Goal: Find specific page/section: Find specific page/section

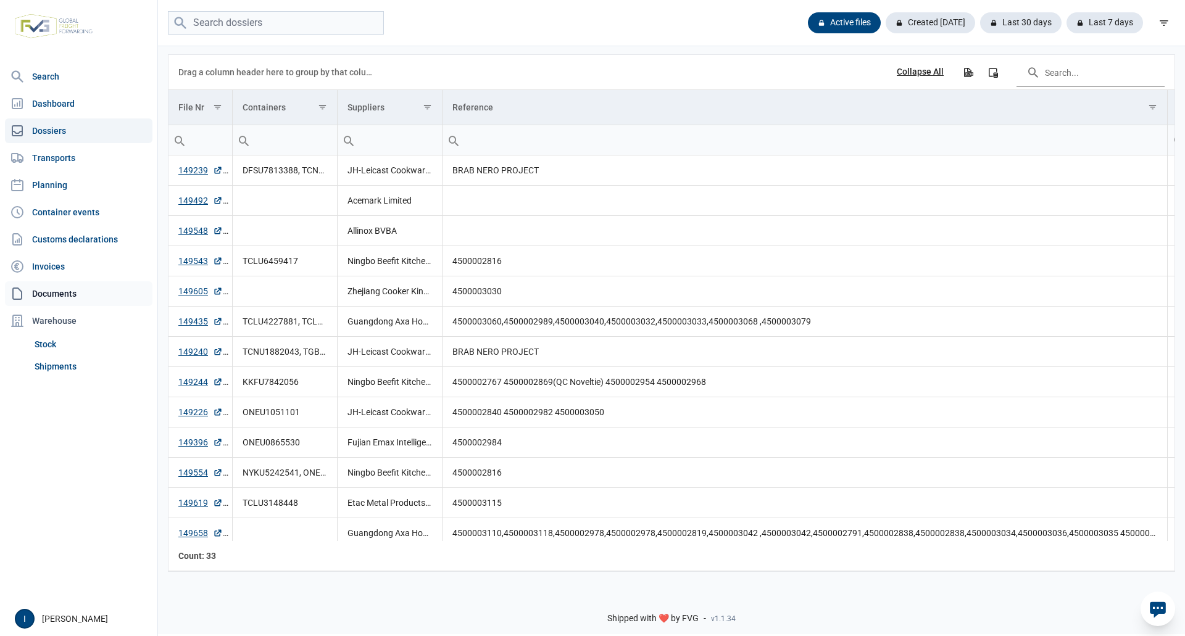
click at [64, 291] on link "Documents" at bounding box center [78, 293] width 147 height 25
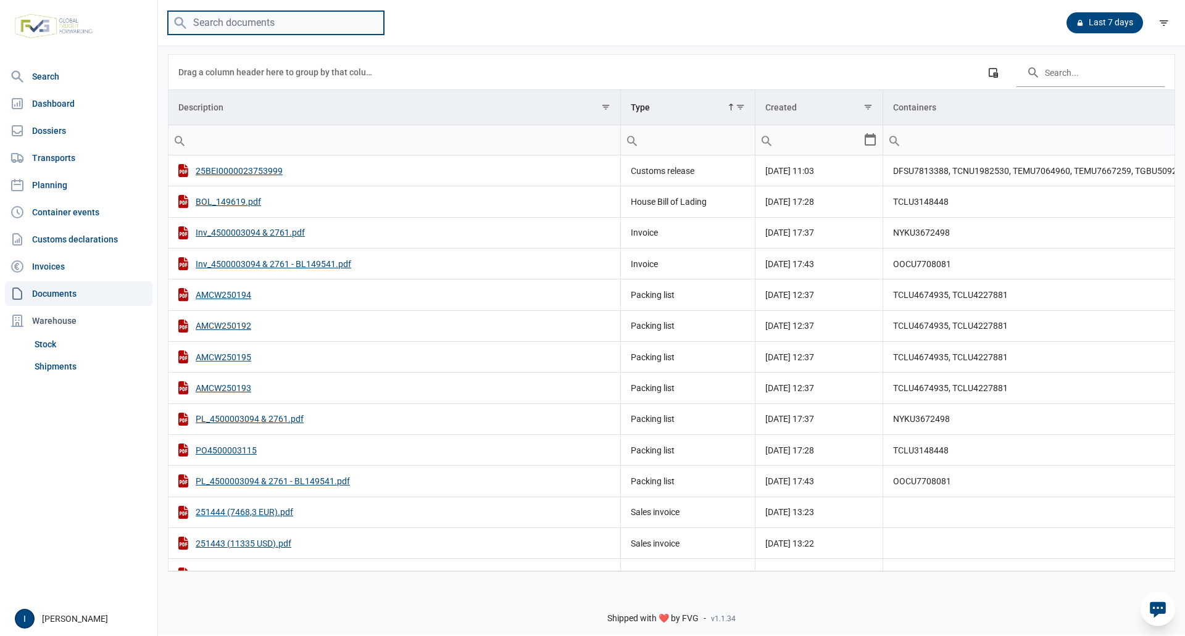
click at [249, 23] on input "search" at bounding box center [276, 23] width 216 height 24
type input "149470"
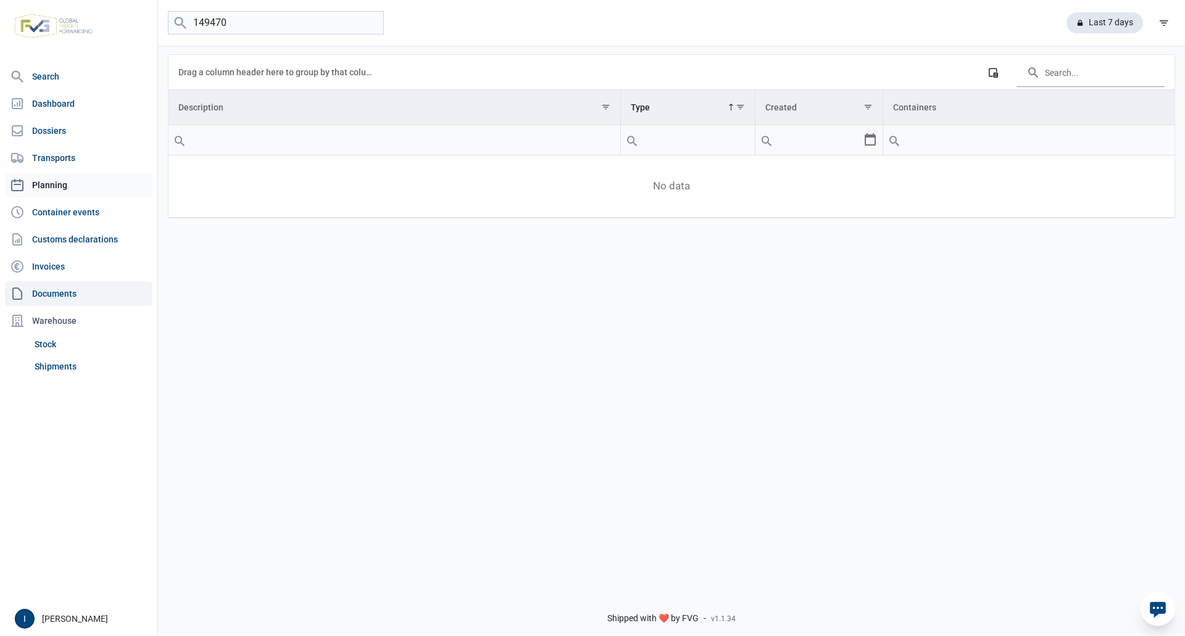
click at [58, 183] on link "Planning" at bounding box center [78, 185] width 147 height 25
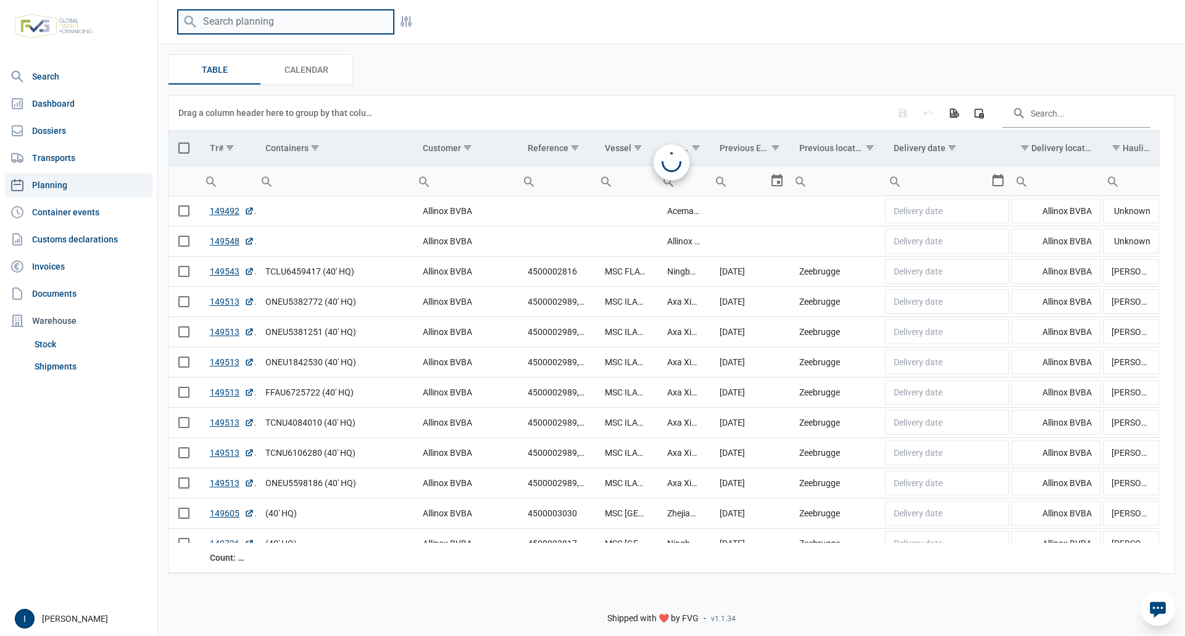
click at [234, 21] on input "search" at bounding box center [286, 22] width 216 height 24
type input "149470"
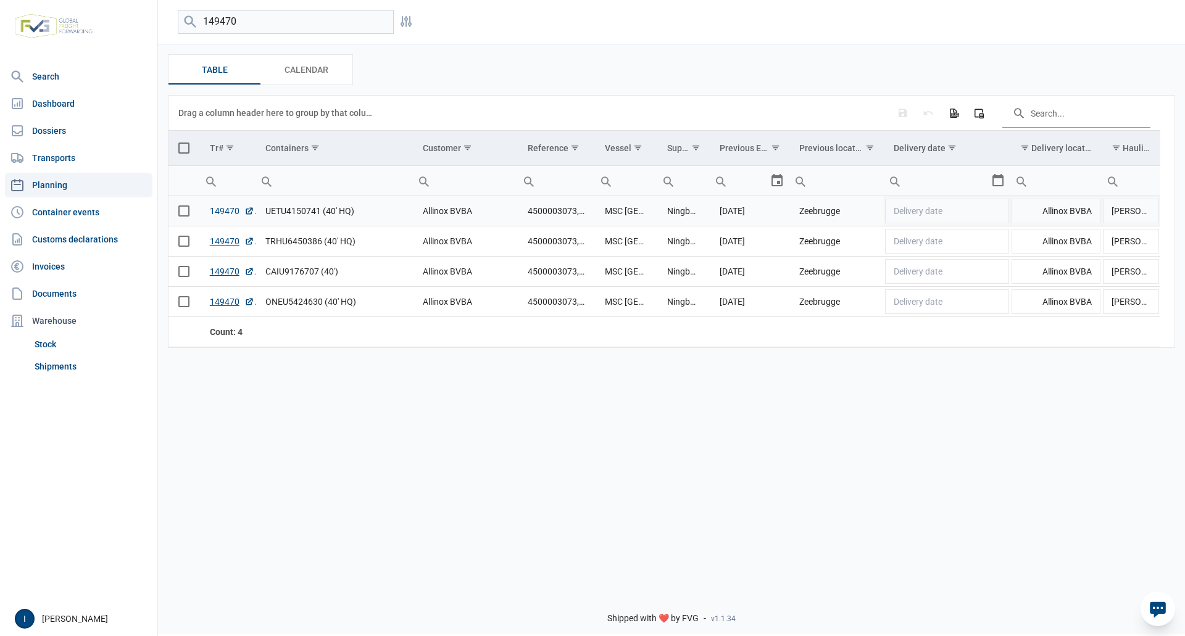
click at [218, 210] on link "149470" at bounding box center [232, 211] width 44 height 12
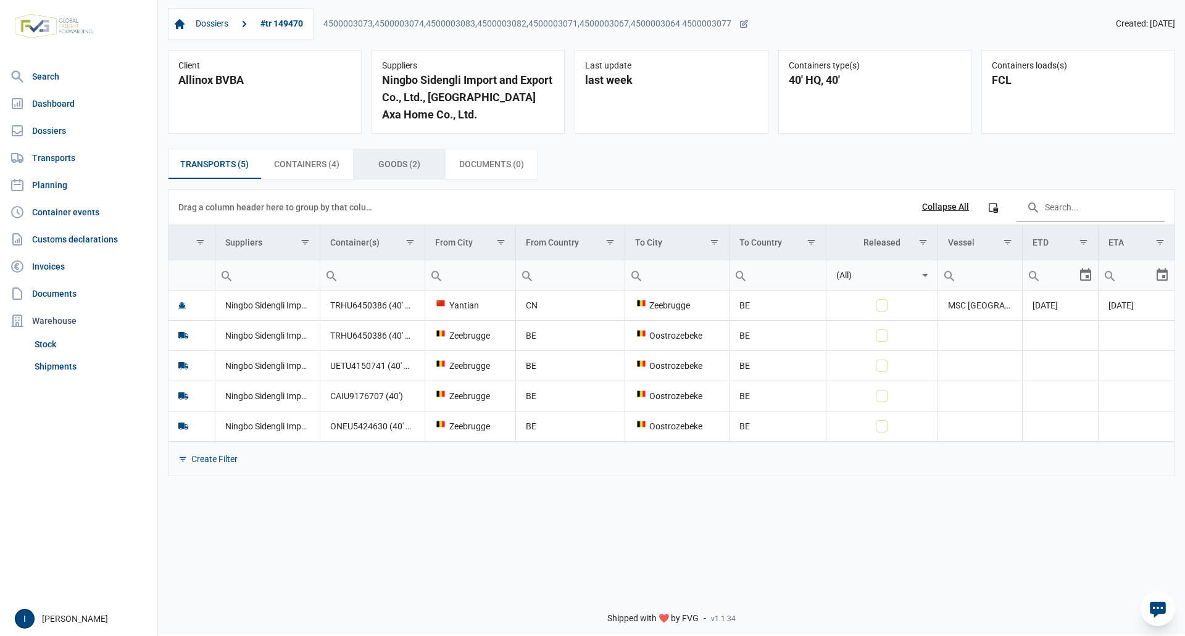
click at [401, 165] on span "Goods (2) Goods (2)" at bounding box center [399, 164] width 42 height 15
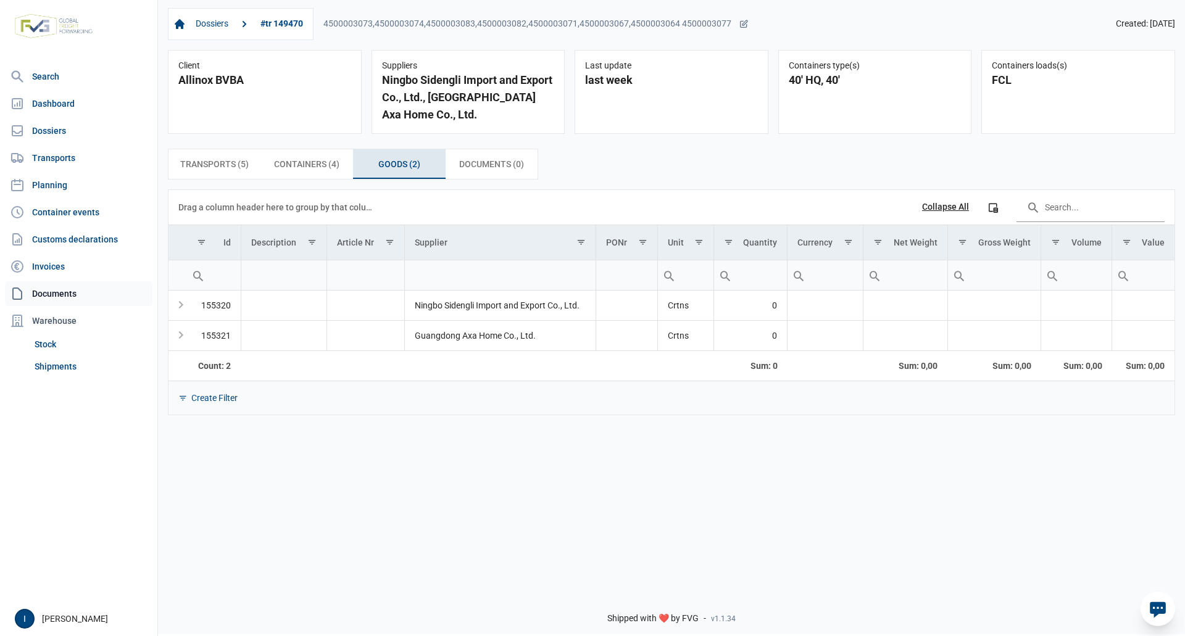
click at [60, 293] on link "Documents" at bounding box center [78, 293] width 147 height 25
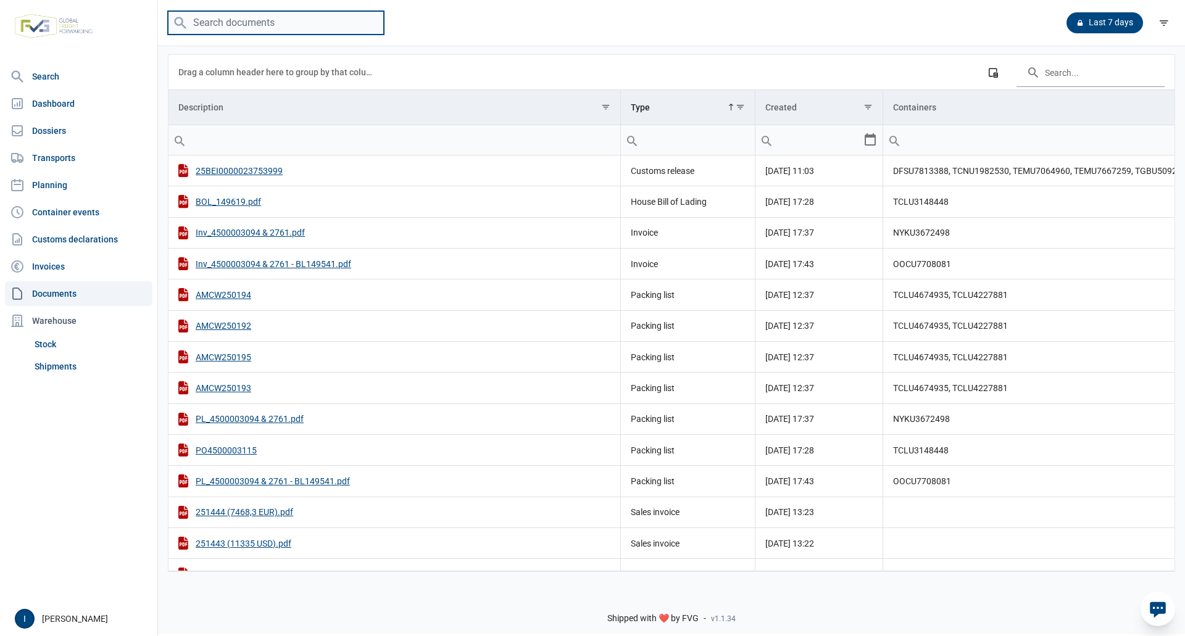
click at [263, 22] on input "search" at bounding box center [276, 23] width 216 height 24
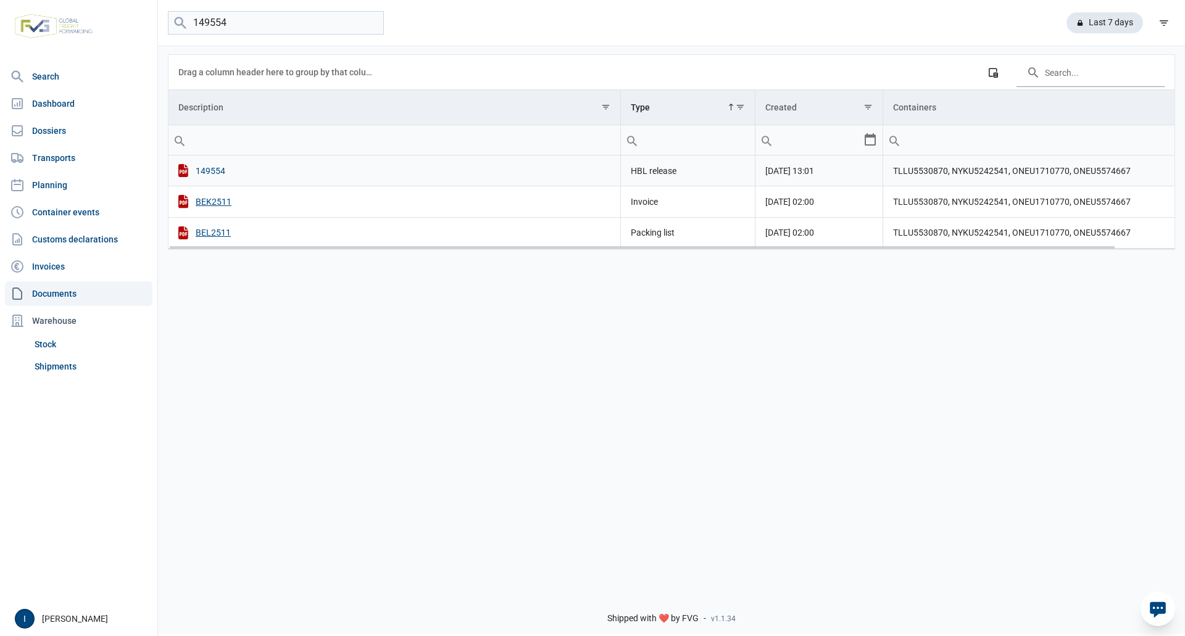
click at [221, 170] on div "149554" at bounding box center [394, 170] width 432 height 13
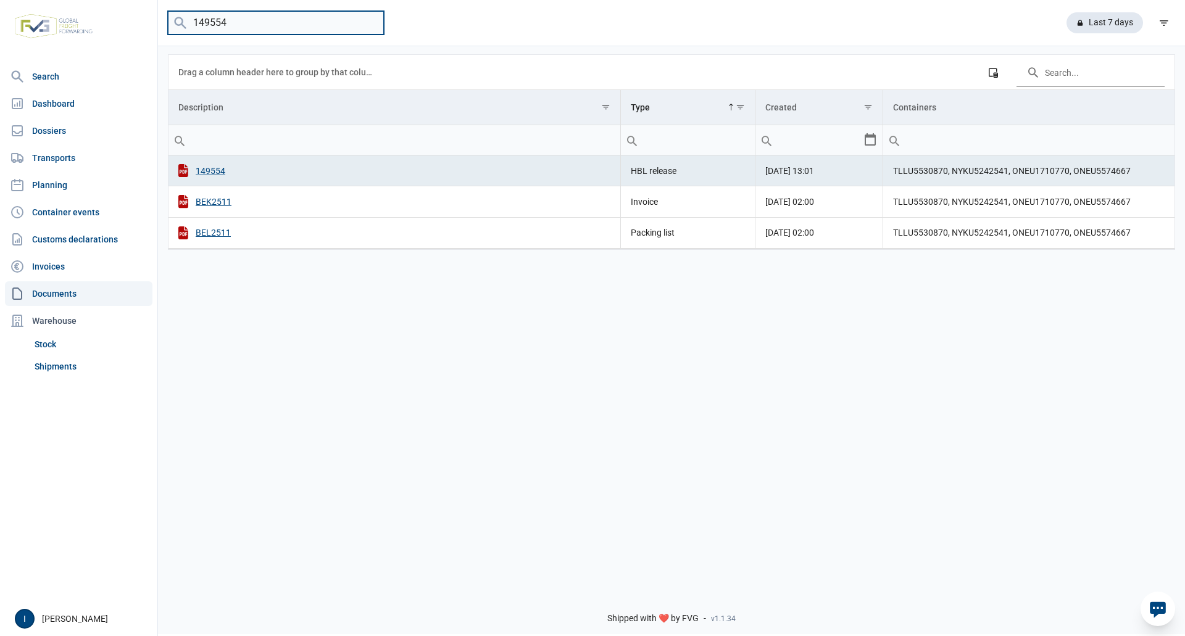
click at [244, 27] on input "149554" at bounding box center [276, 23] width 216 height 24
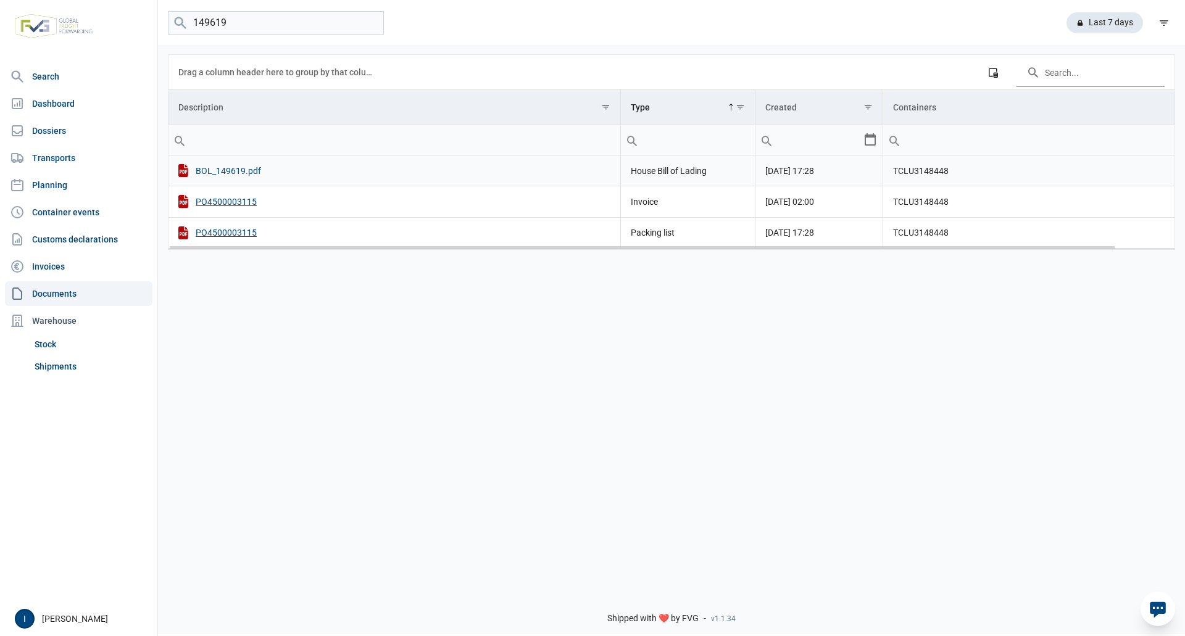
click at [217, 171] on div "BOL_149619.pdf" at bounding box center [394, 170] width 432 height 13
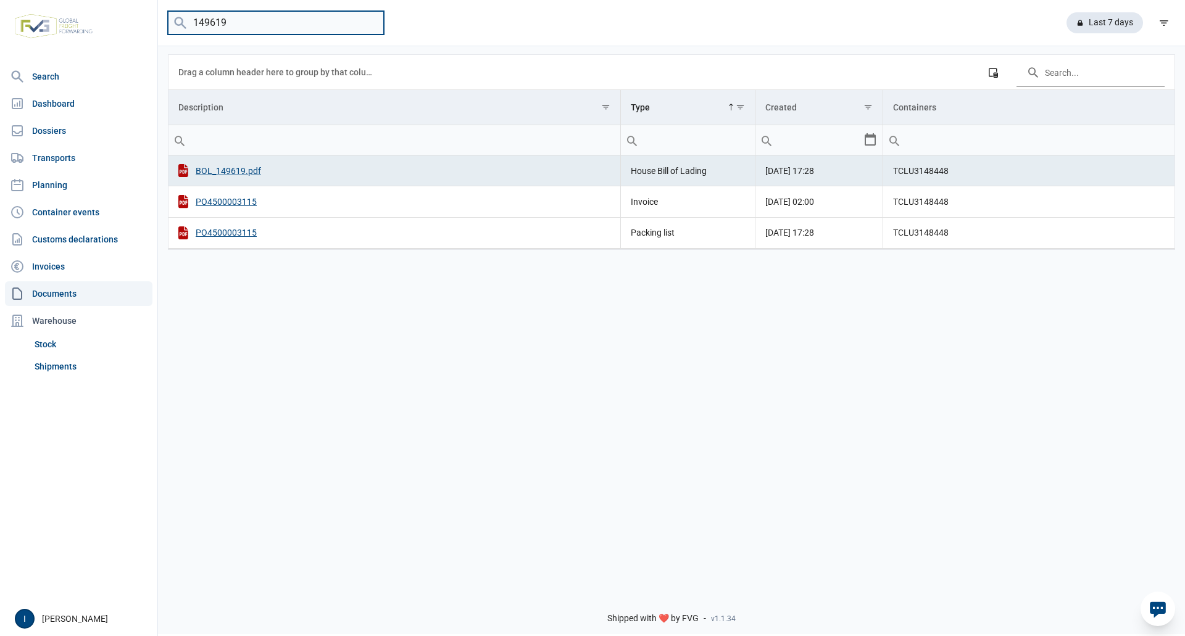
drag, startPoint x: 256, startPoint y: 22, endPoint x: 183, endPoint y: 22, distance: 73.4
click at [183, 22] on menu "149619" at bounding box center [276, 23] width 216 height 24
type input "149513"
